Goal: Task Accomplishment & Management: Use online tool/utility

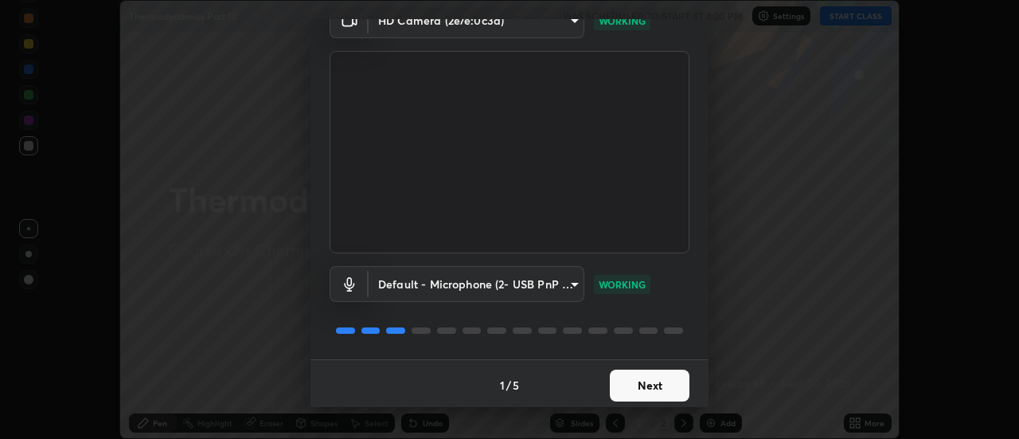
scroll to position [84, 0]
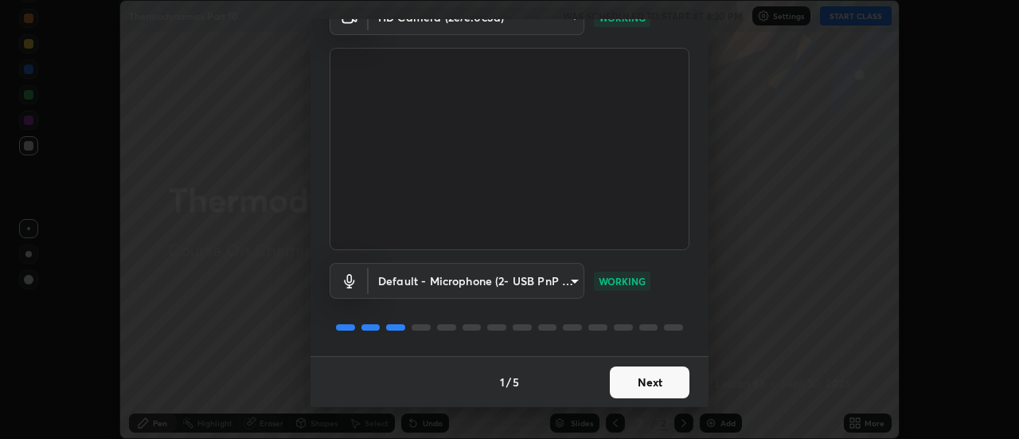
click at [654, 381] on button "Next" at bounding box center [650, 382] width 80 height 32
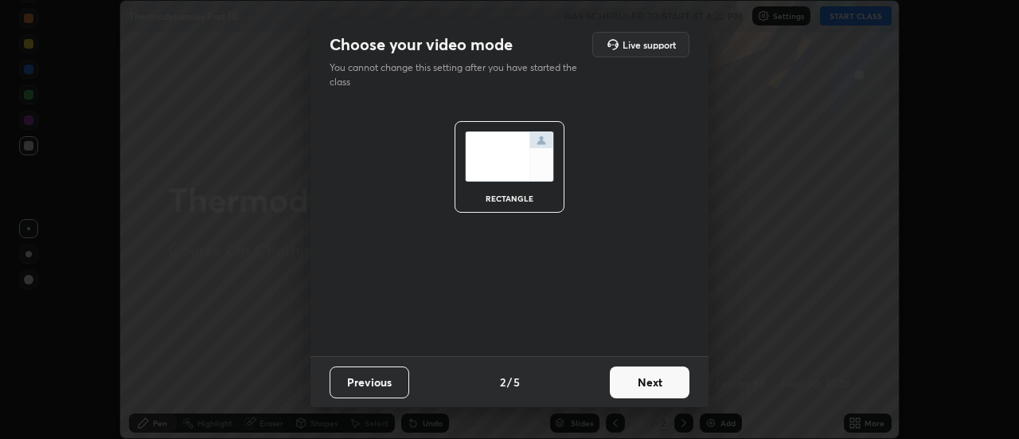
scroll to position [0, 0]
click at [646, 387] on button "Next" at bounding box center [650, 382] width 80 height 32
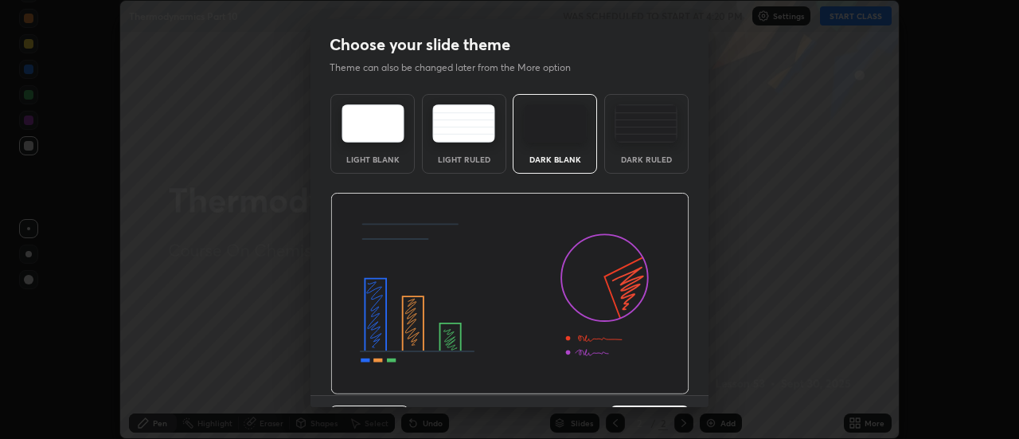
scroll to position [39, 0]
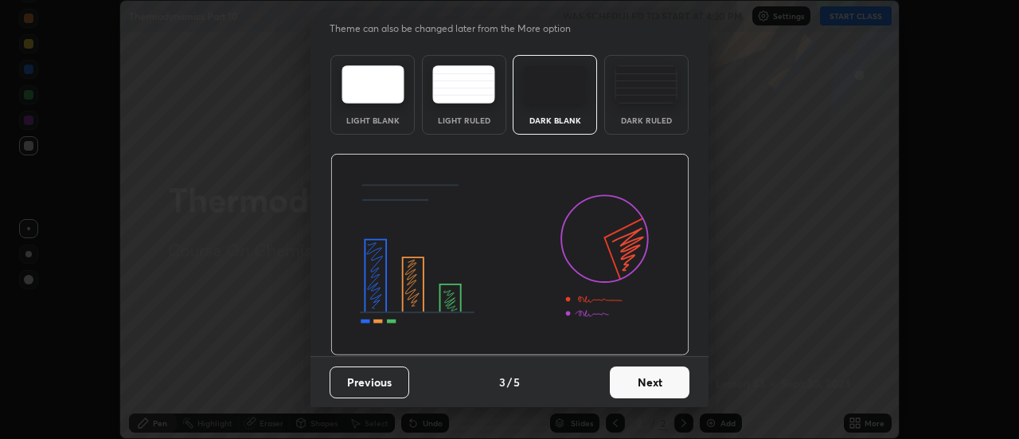
click at [654, 384] on button "Next" at bounding box center [650, 382] width 80 height 32
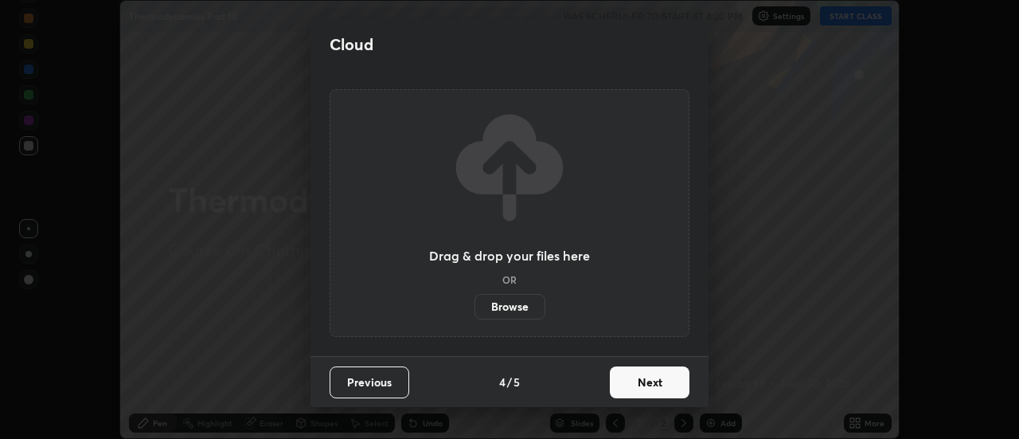
click at [652, 388] on button "Next" at bounding box center [650, 382] width 80 height 32
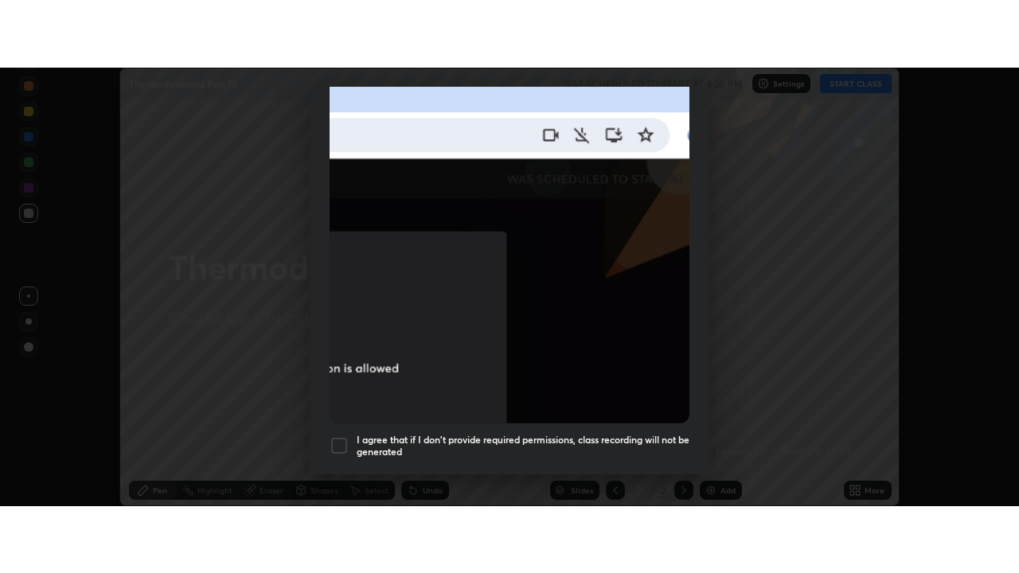
scroll to position [409, 0]
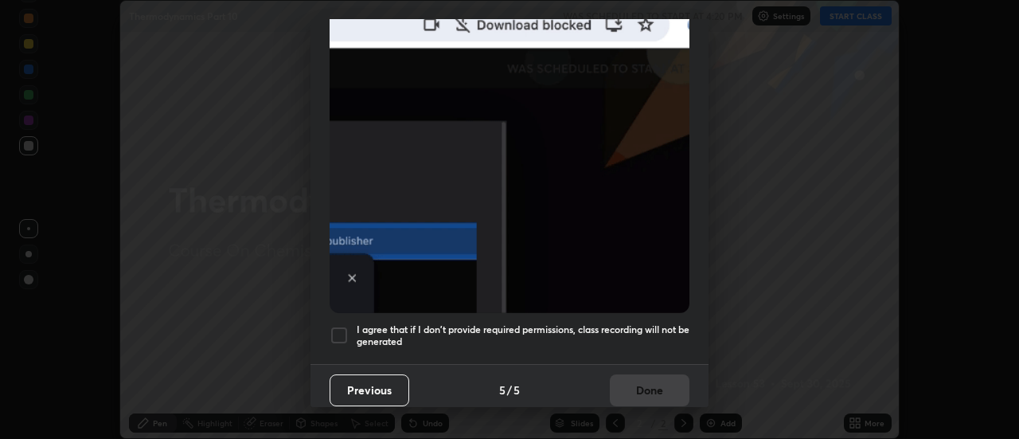
click at [338, 328] on div at bounding box center [339, 335] width 19 height 19
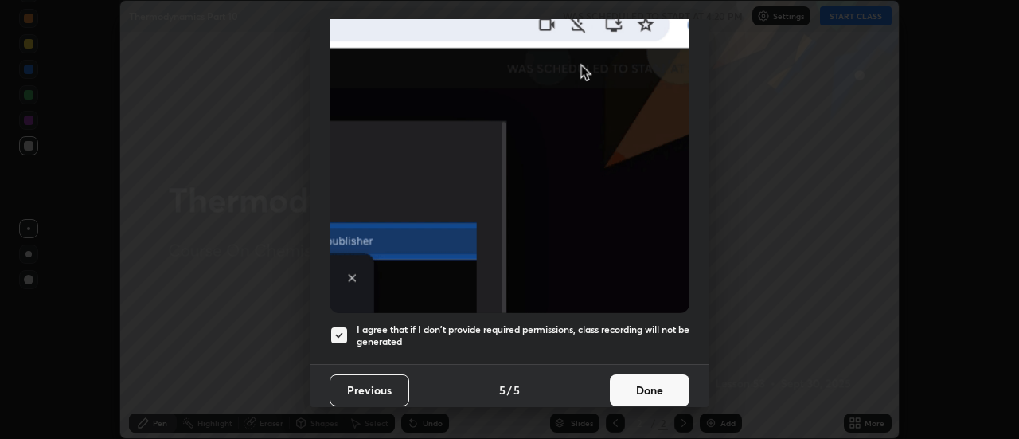
click at [648, 385] on button "Done" at bounding box center [650, 390] width 80 height 32
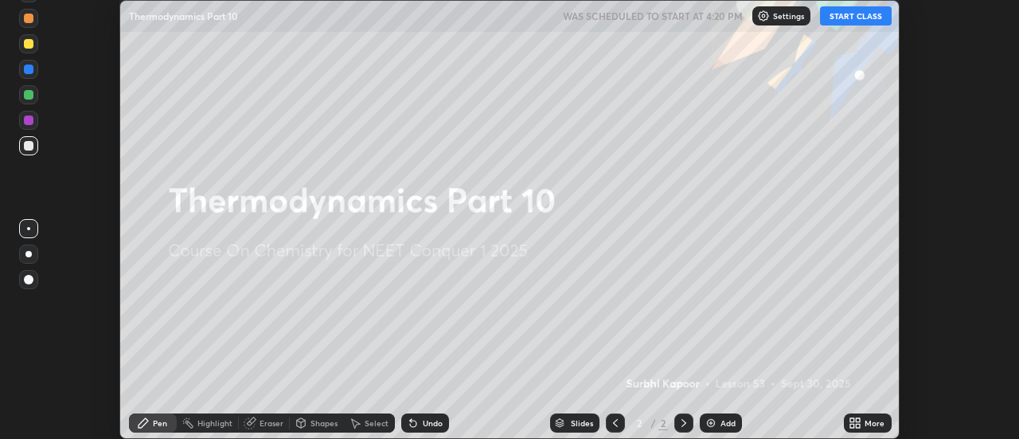
click at [856, 18] on button "START CLASS" at bounding box center [856, 15] width 72 height 19
click at [866, 424] on div "More" at bounding box center [875, 423] width 20 height 8
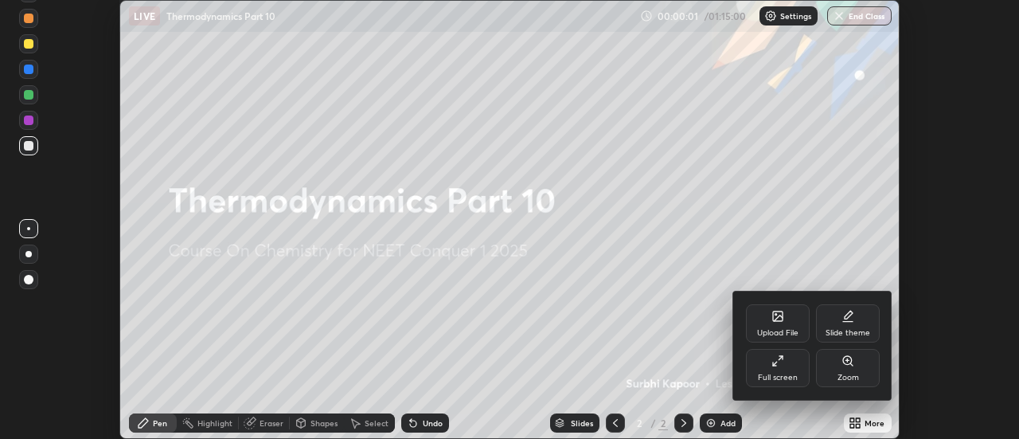
click at [774, 369] on div "Full screen" at bounding box center [778, 368] width 64 height 38
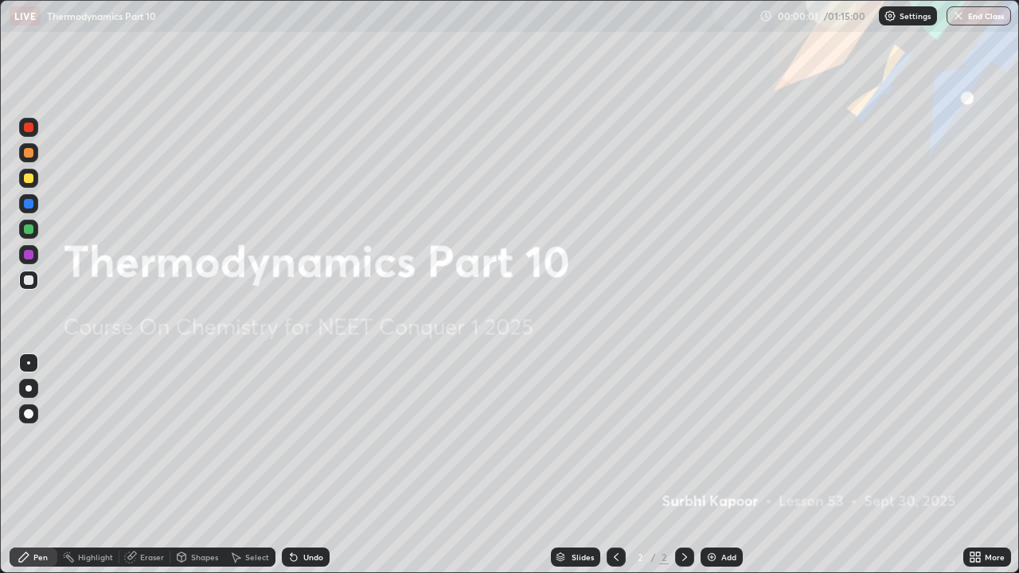
scroll to position [573, 1019]
click at [725, 438] on div "Add" at bounding box center [722, 557] width 42 height 19
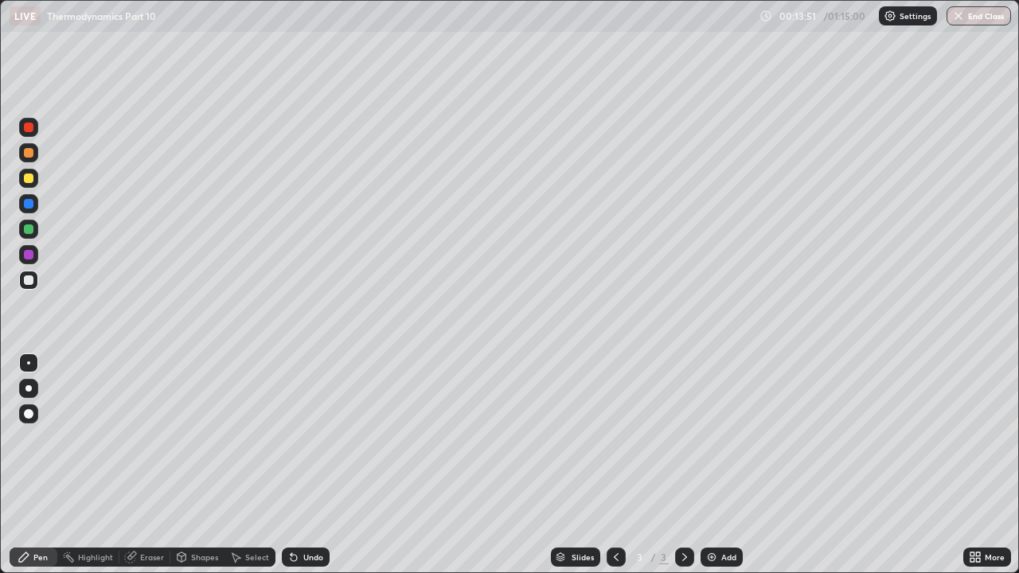
click at [725, 438] on div "Add" at bounding box center [728, 557] width 15 height 8
click at [154, 438] on div "Eraser" at bounding box center [144, 557] width 51 height 19
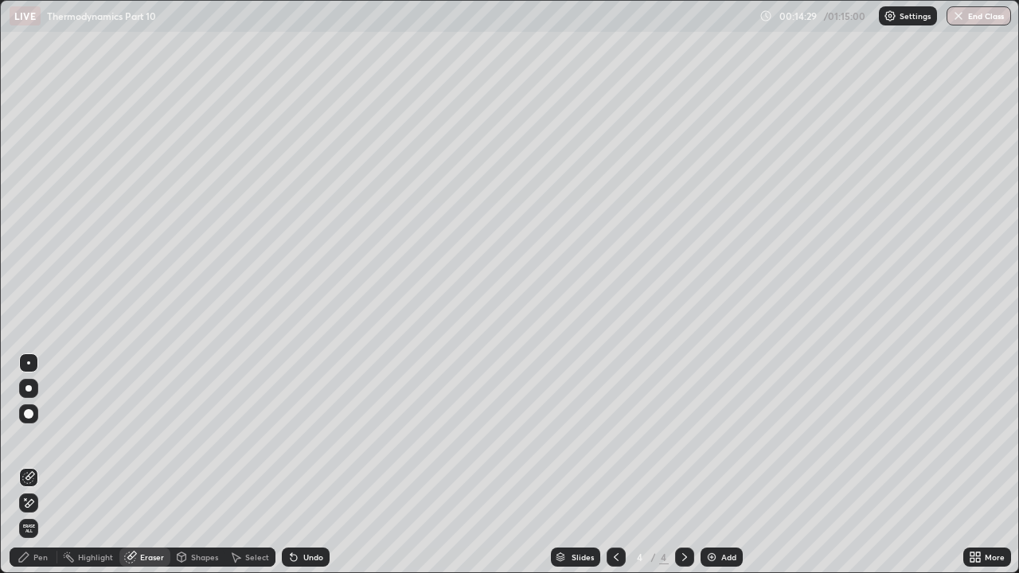
click at [40, 438] on div "Pen" at bounding box center [40, 557] width 14 height 8
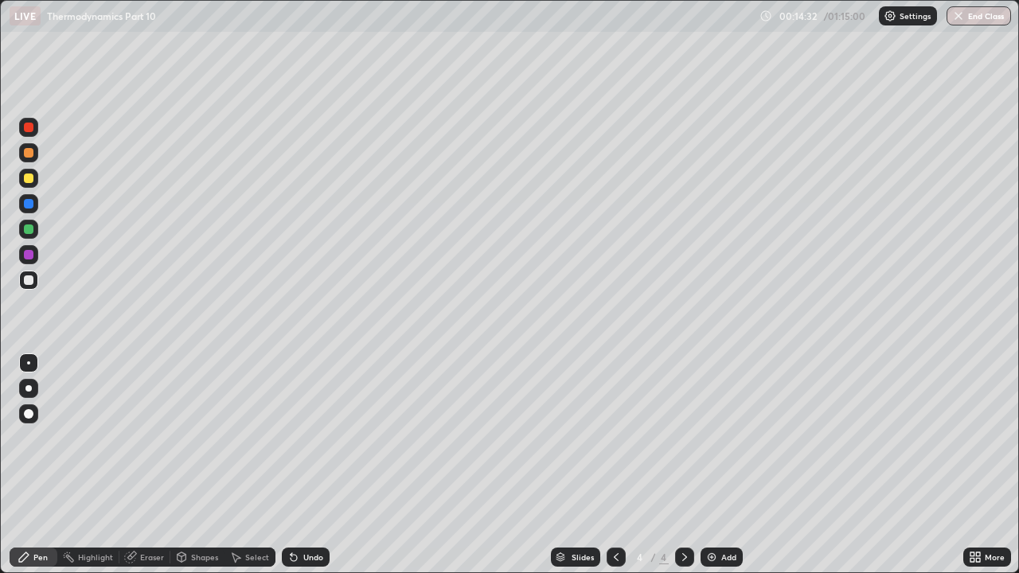
click at [150, 438] on div "Eraser" at bounding box center [144, 557] width 51 height 19
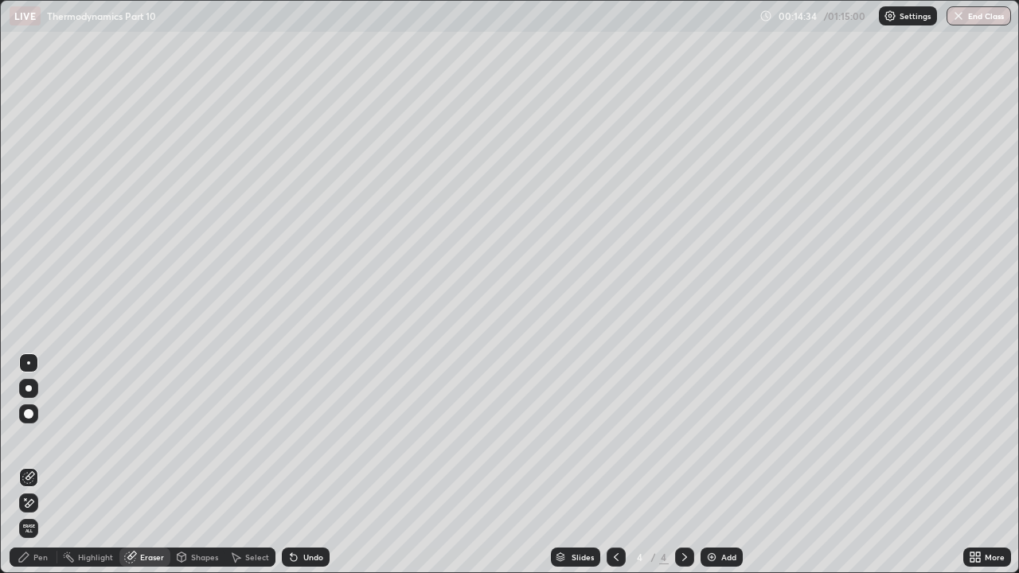
click at [41, 438] on div "Pen" at bounding box center [40, 557] width 14 height 8
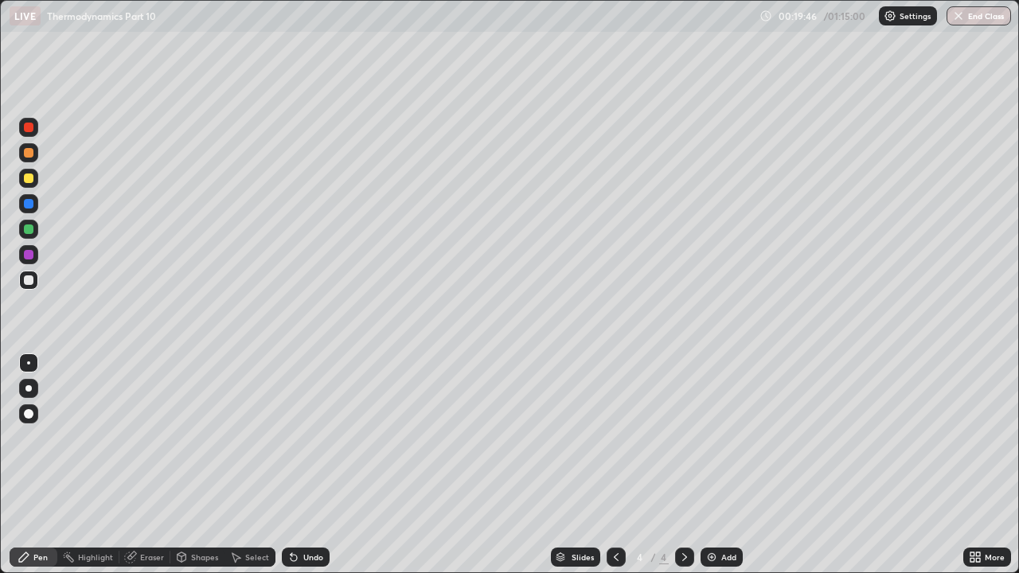
click at [721, 438] on div "Add" at bounding box center [728, 557] width 15 height 8
click at [157, 438] on div "Eraser" at bounding box center [144, 557] width 51 height 19
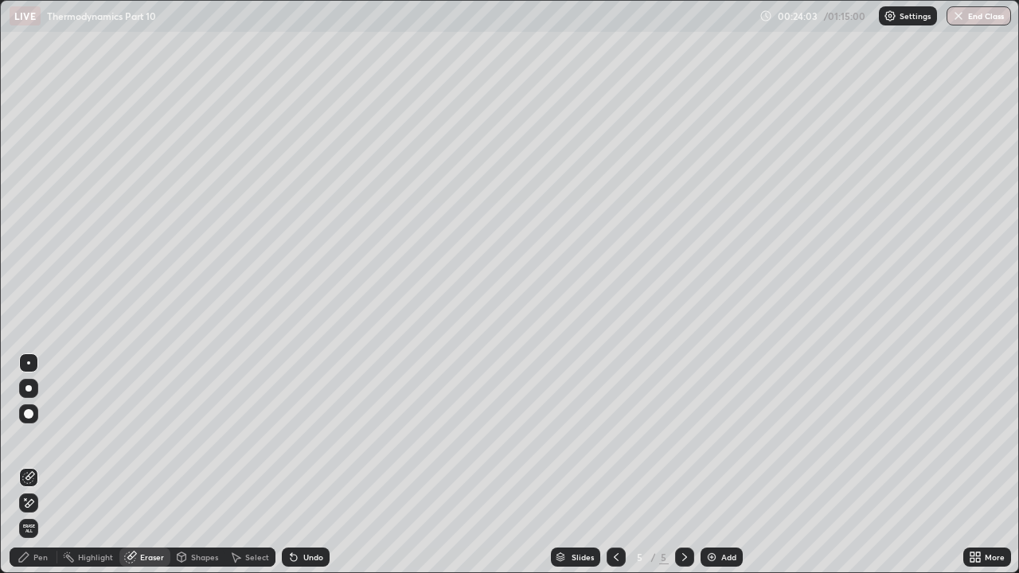
click at [43, 438] on div "Pen" at bounding box center [40, 557] width 14 height 8
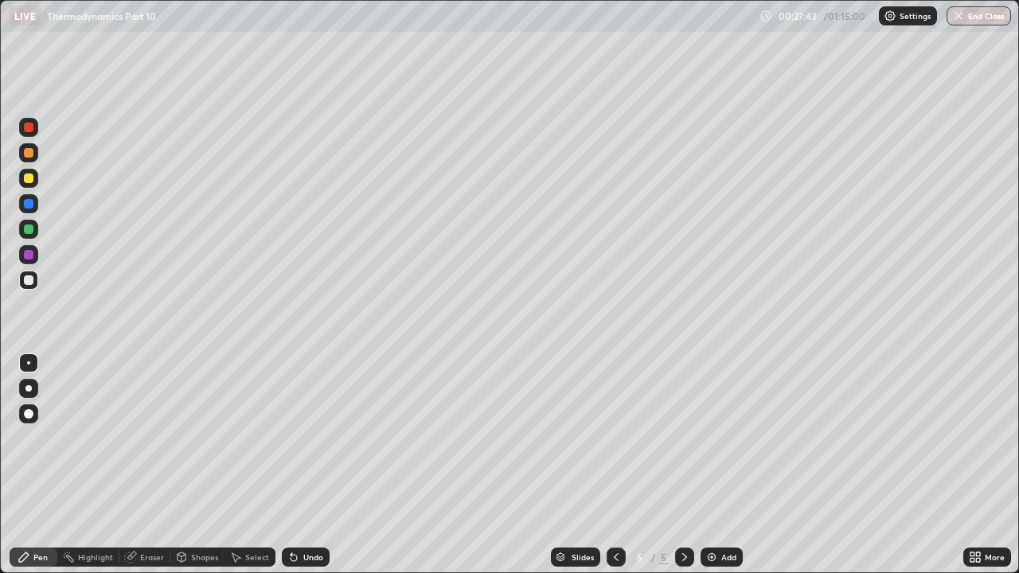
click at [728, 438] on div "Add" at bounding box center [728, 557] width 15 height 8
click at [141, 438] on div "Eraser" at bounding box center [152, 557] width 24 height 8
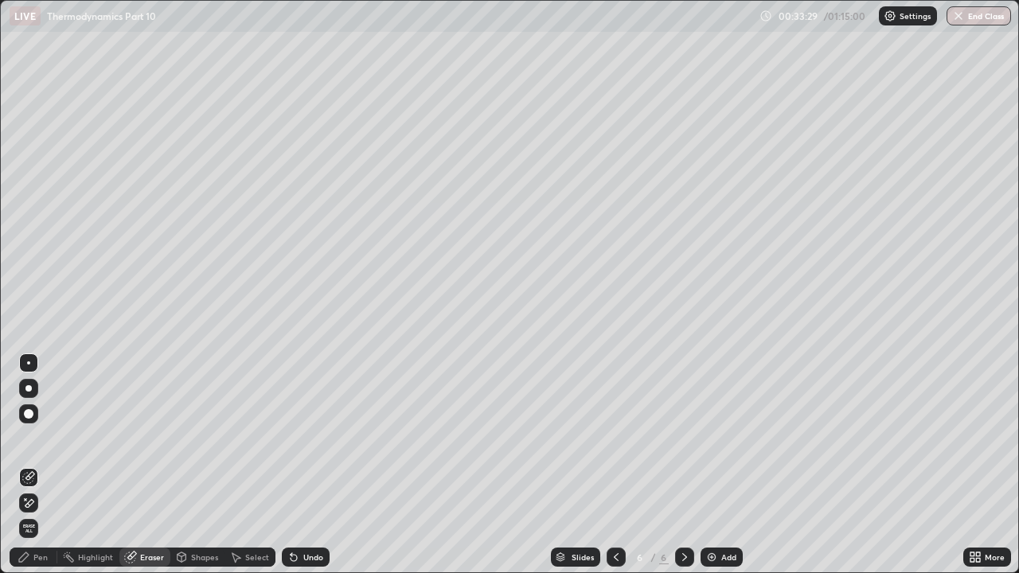
click at [40, 438] on div "Pen" at bounding box center [34, 557] width 48 height 19
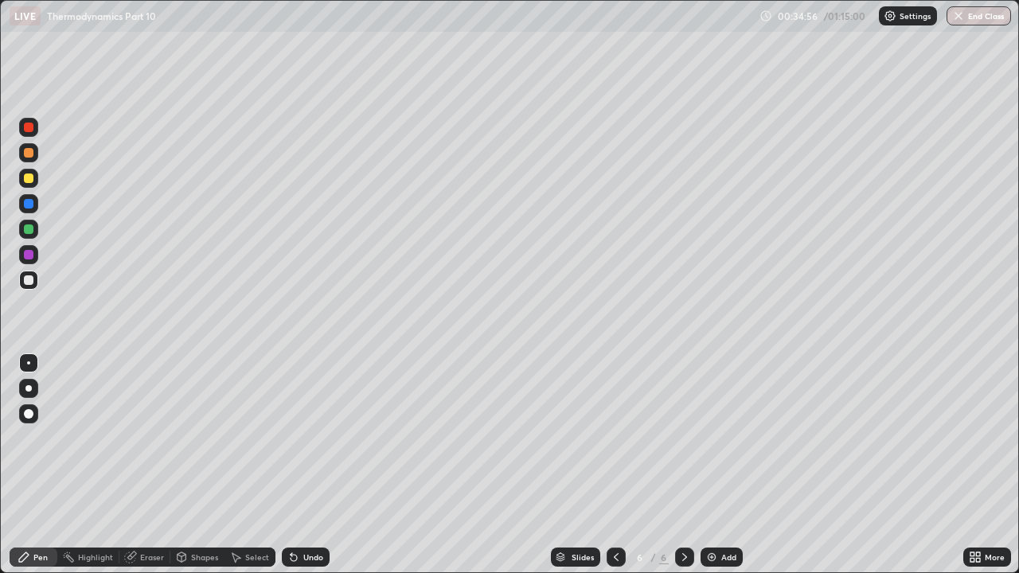
click at [148, 438] on div "Eraser" at bounding box center [144, 557] width 51 height 19
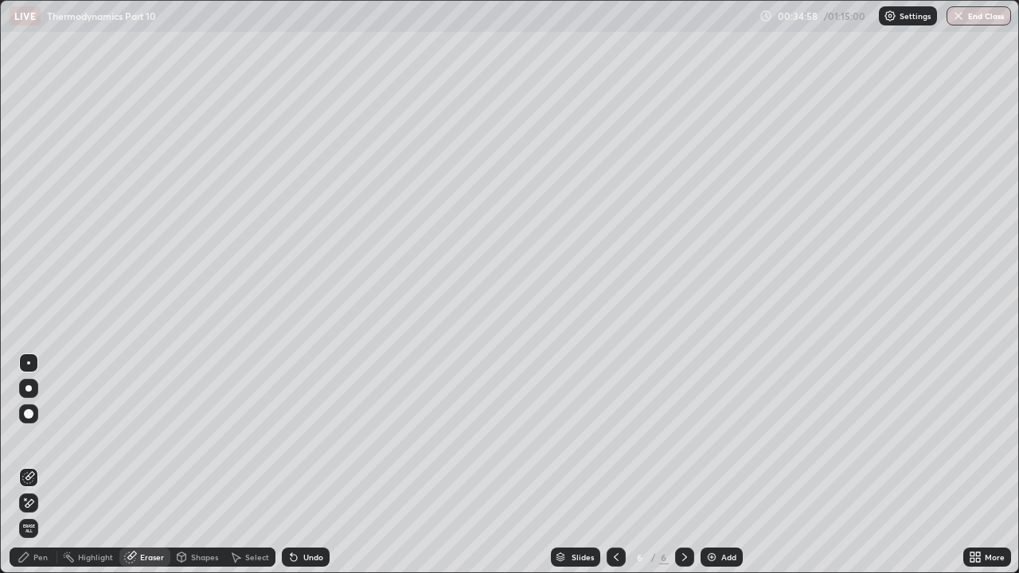
click at [38, 438] on div "Pen" at bounding box center [40, 557] width 14 height 8
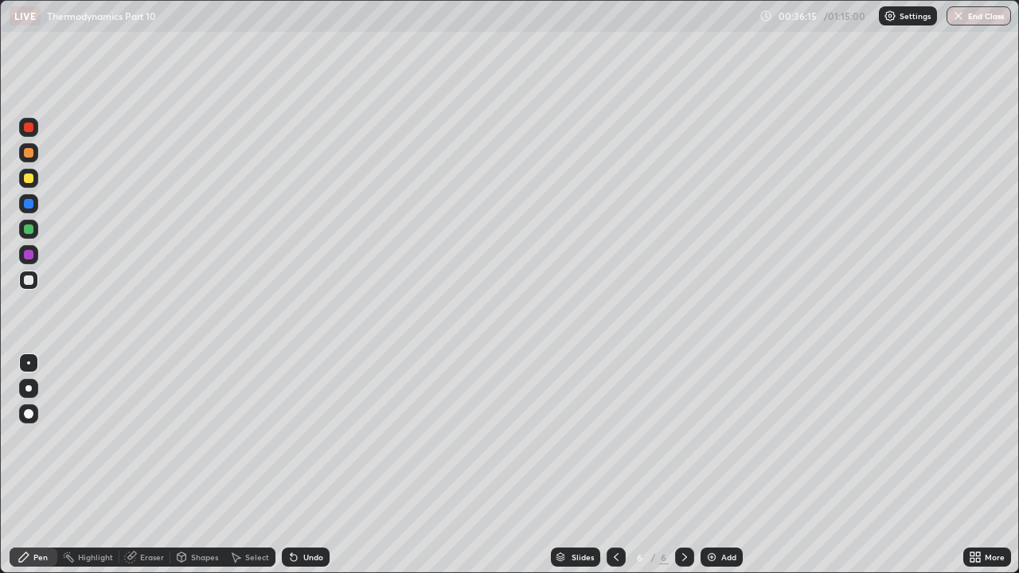
click at [728, 438] on div "Add" at bounding box center [728, 557] width 15 height 8
click at [730, 438] on div "Add" at bounding box center [728, 557] width 15 height 8
click at [312, 438] on div "Undo" at bounding box center [313, 557] width 20 height 8
click at [143, 438] on div "Eraser" at bounding box center [152, 557] width 24 height 8
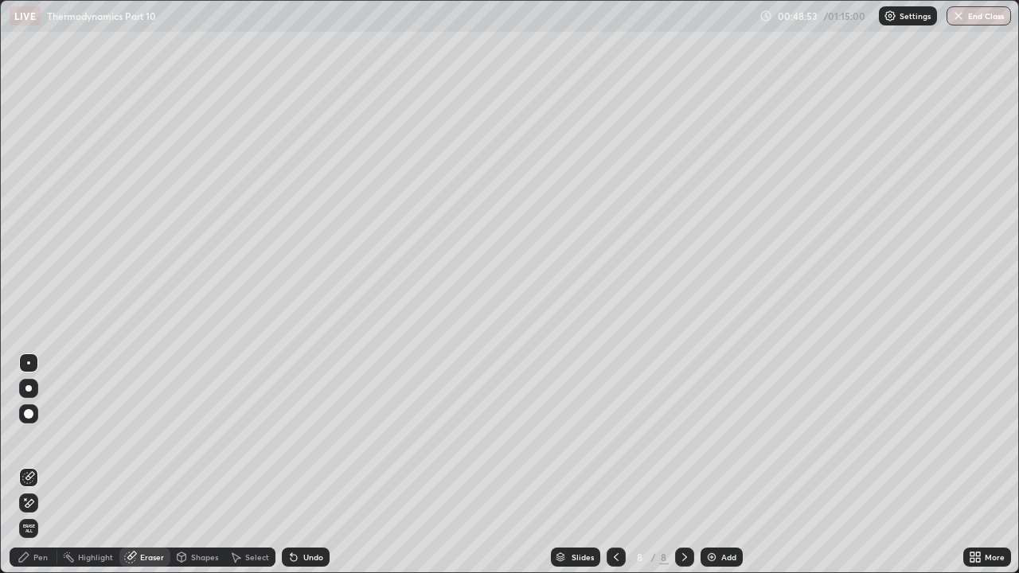
click at [40, 438] on div "Pen" at bounding box center [40, 557] width 14 height 8
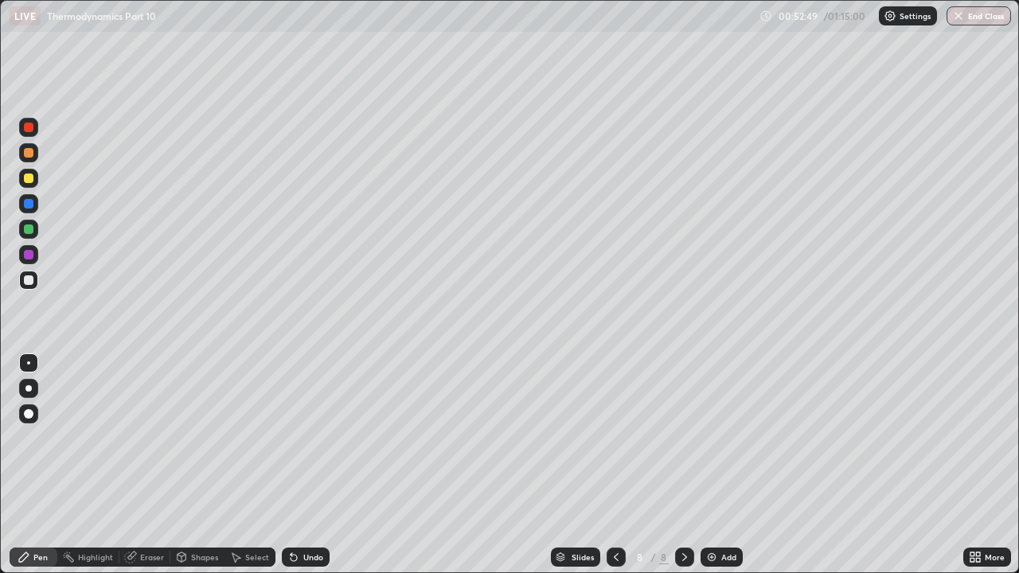
click at [732, 438] on div "Add" at bounding box center [728, 557] width 15 height 8
click at [149, 438] on div "Eraser" at bounding box center [152, 557] width 24 height 8
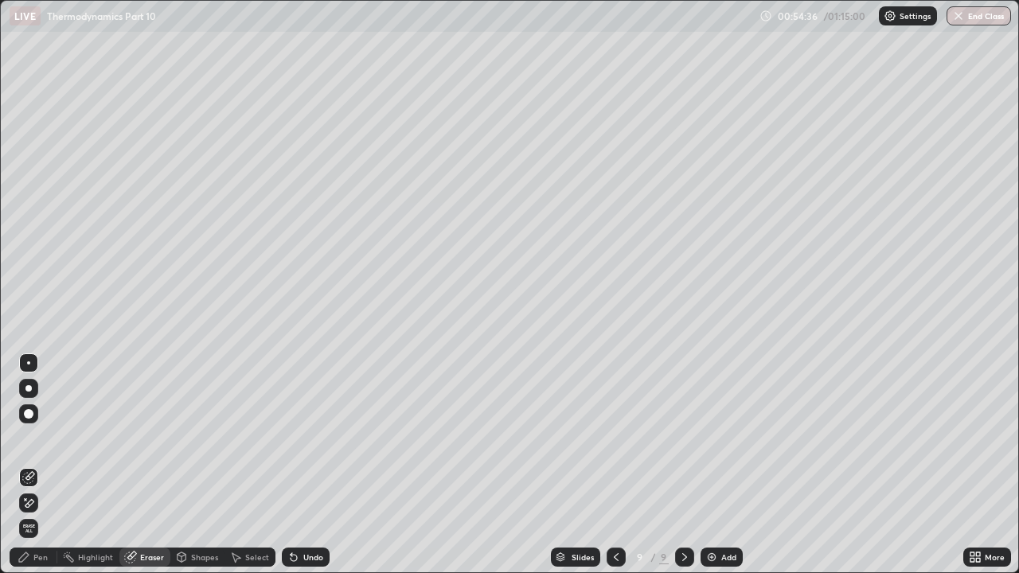
click at [52, 438] on div "Pen" at bounding box center [34, 557] width 48 height 19
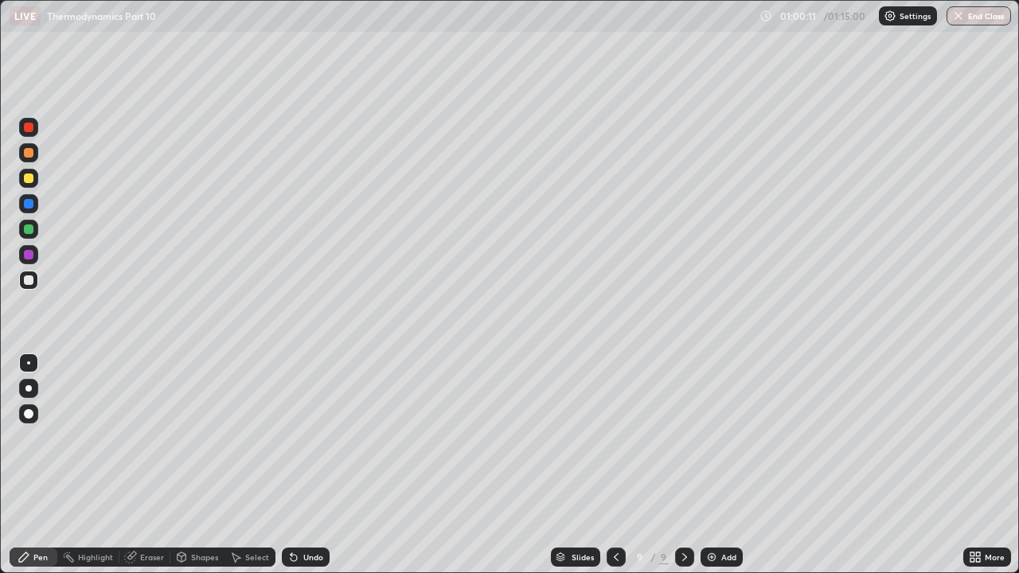
click at [719, 438] on div "Add" at bounding box center [722, 557] width 42 height 19
click at [730, 438] on div "Add" at bounding box center [728, 557] width 15 height 8
click at [322, 438] on div "Undo" at bounding box center [306, 557] width 48 height 19
click at [982, 21] on button "End Class" at bounding box center [979, 15] width 63 height 19
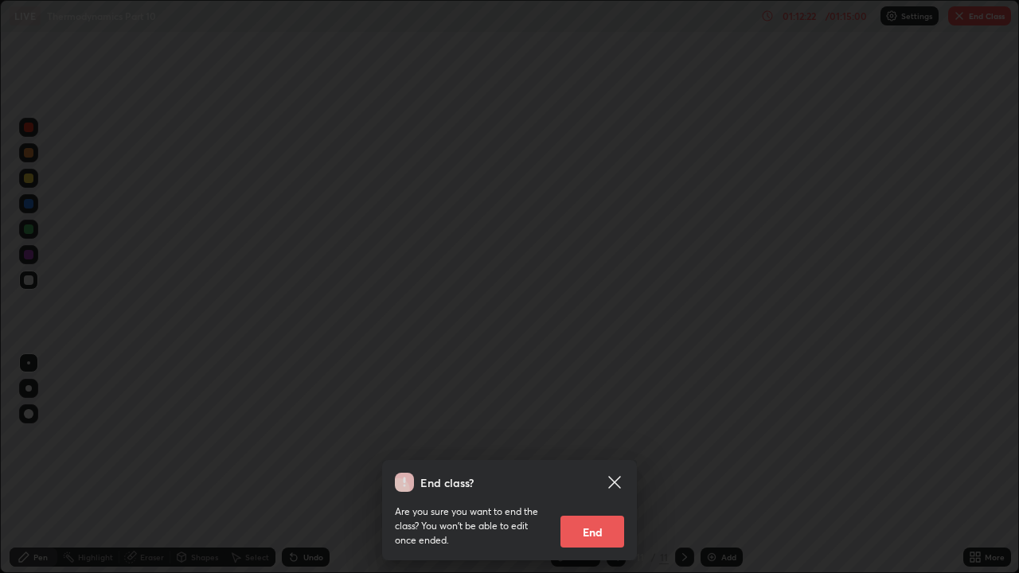
click at [604, 438] on button "End" at bounding box center [593, 532] width 64 height 32
